Goal: Navigation & Orientation: Find specific page/section

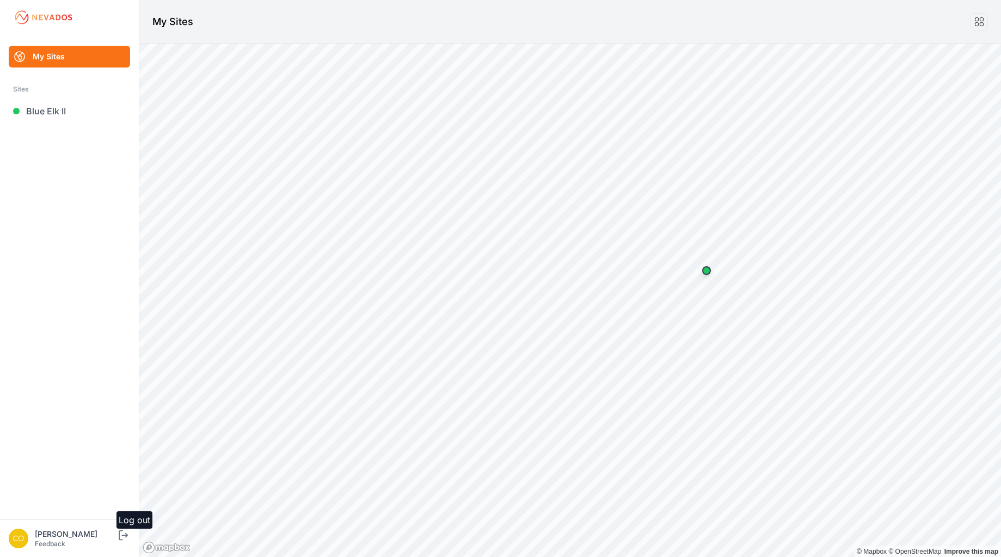
click at [124, 534] on icon "submit" at bounding box center [124, 535] width 14 height 13
click at [52, 56] on link "My Sites" at bounding box center [69, 57] width 121 height 22
click at [56, 111] on link "River Fork" at bounding box center [69, 111] width 121 height 22
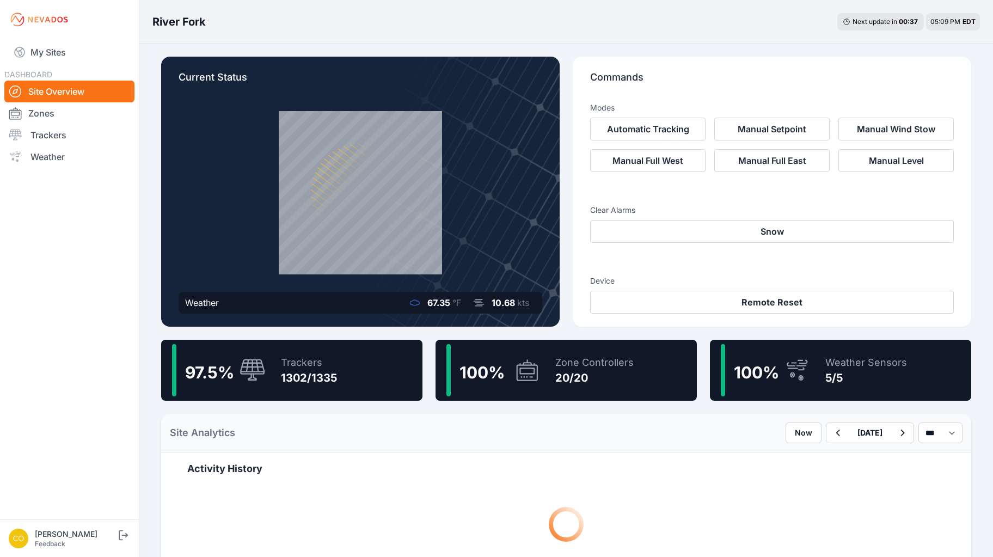
click at [60, 16] on img at bounding box center [39, 19] width 61 height 17
click at [51, 52] on link "My Sites" at bounding box center [69, 52] width 130 height 26
click at [50, 51] on link "My Sites" at bounding box center [69, 52] width 130 height 26
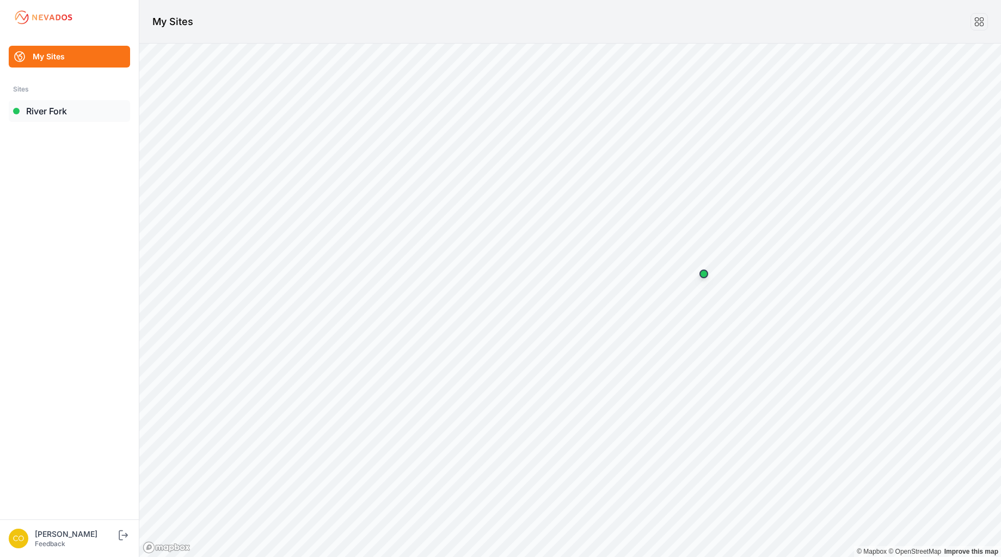
click at [53, 108] on link "River Fork" at bounding box center [69, 111] width 121 height 22
